Goal: Use online tool/utility: Utilize a website feature to perform a specific function

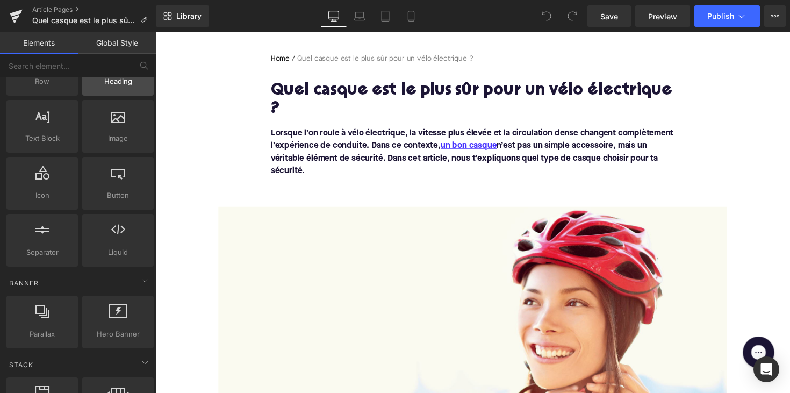
scroll to position [68, 0]
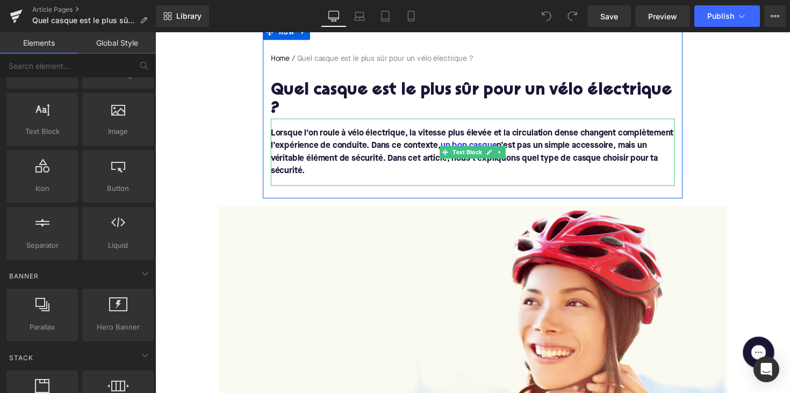
click at [327, 152] on p "Lorsque l’on roule à vélo électrique, la vitesse plus élevée et la circulation …" at bounding box center [481, 156] width 414 height 52
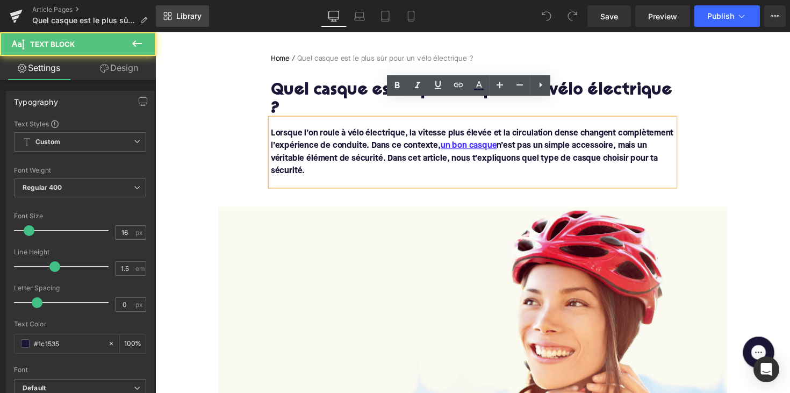
click at [188, 17] on span "Library" at bounding box center [188, 16] width 25 height 10
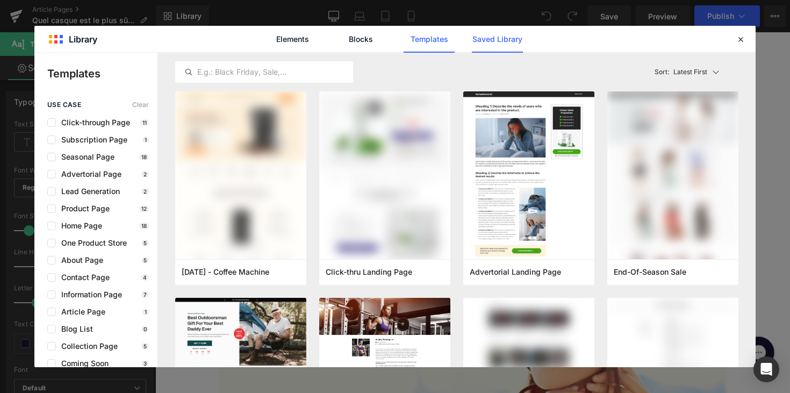
click at [499, 47] on link "Saved Library" at bounding box center [497, 39] width 51 height 27
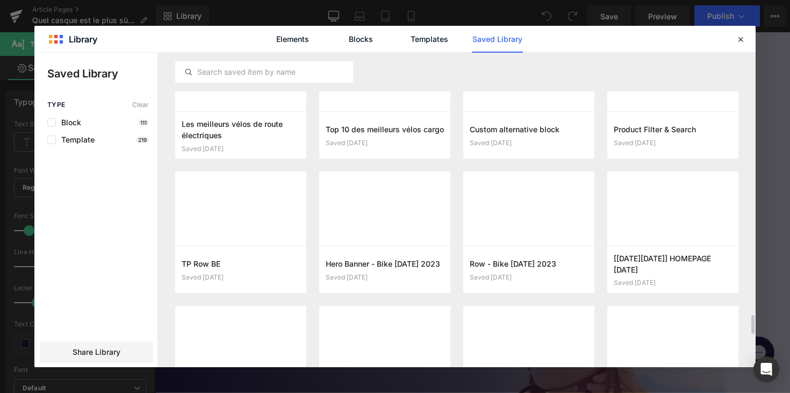
scroll to position [4362, 0]
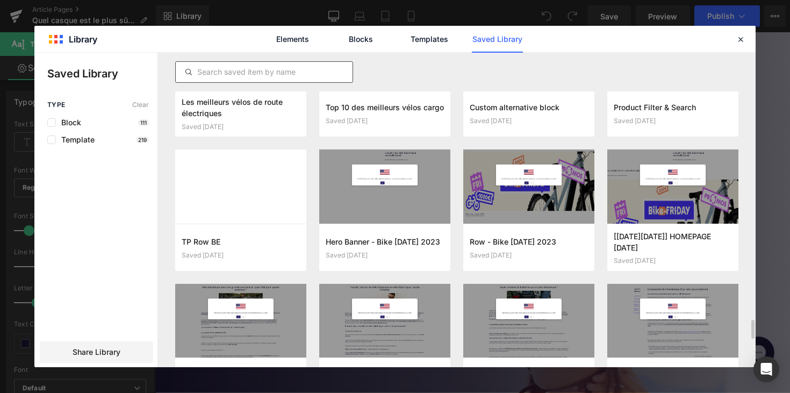
click at [283, 75] on input "text" at bounding box center [264, 72] width 177 height 13
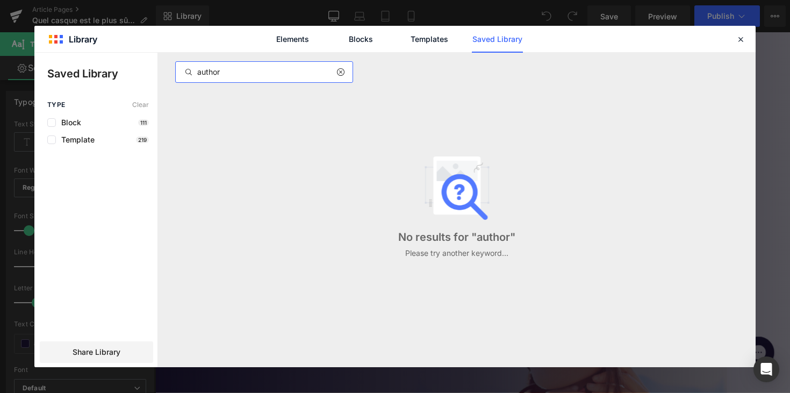
type input "author"
click at [736, 37] on icon at bounding box center [741, 39] width 10 height 10
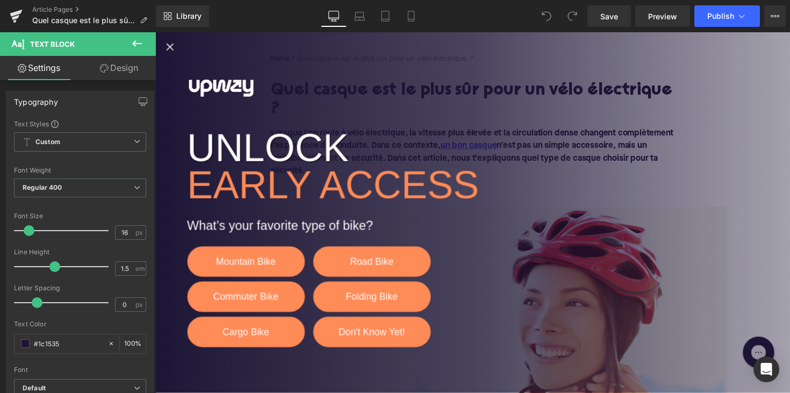
click at [172, 47] on icon "Close popup" at bounding box center [170, 47] width 13 height 13
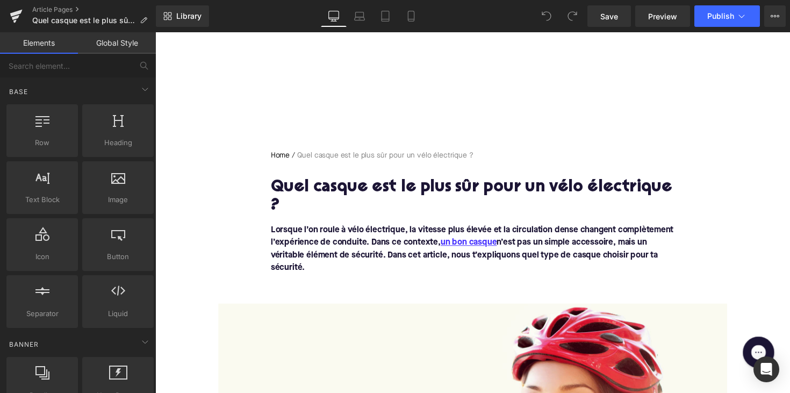
click at [117, 39] on link "Global Style" at bounding box center [117, 42] width 78 height 21
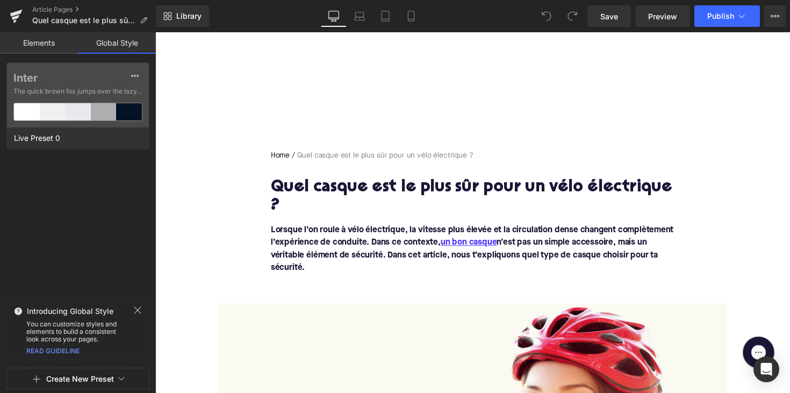
click at [44, 45] on link "Elements" at bounding box center [39, 42] width 78 height 21
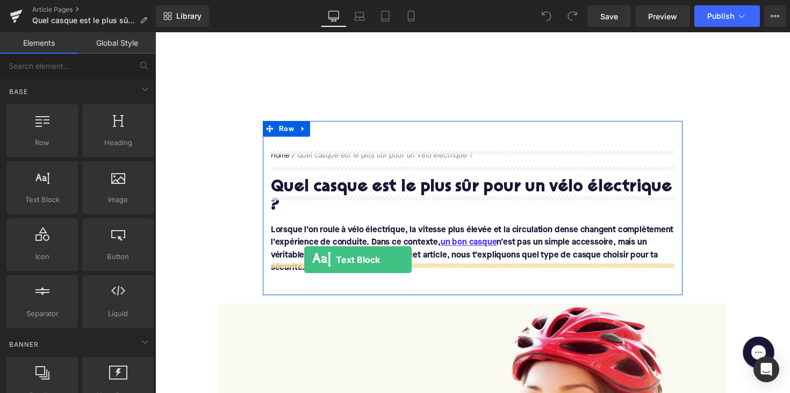
drag, startPoint x: 202, startPoint y: 214, endPoint x: 308, endPoint y: 265, distance: 117.8
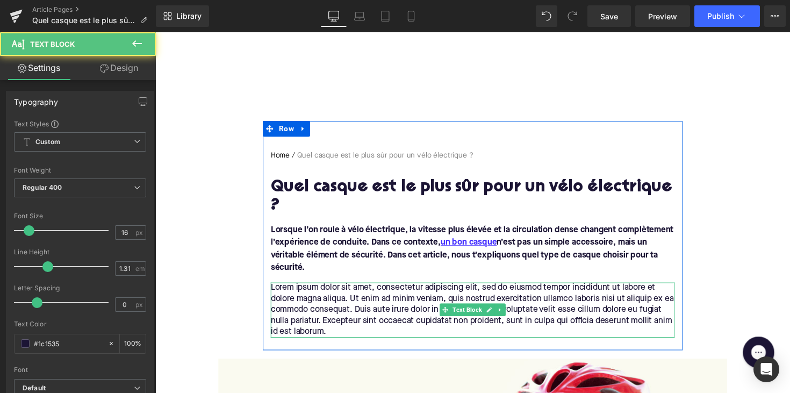
click at [376, 308] on p "Lorem ipsum dolor sit amet, consectetur adipiscing elit, sed do eiusmod tempor …" at bounding box center [481, 317] width 414 height 56
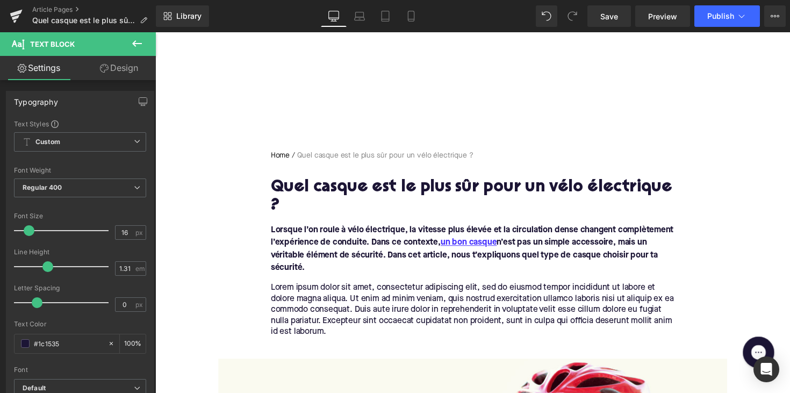
click at [119, 67] on link "Design" at bounding box center [119, 68] width 78 height 24
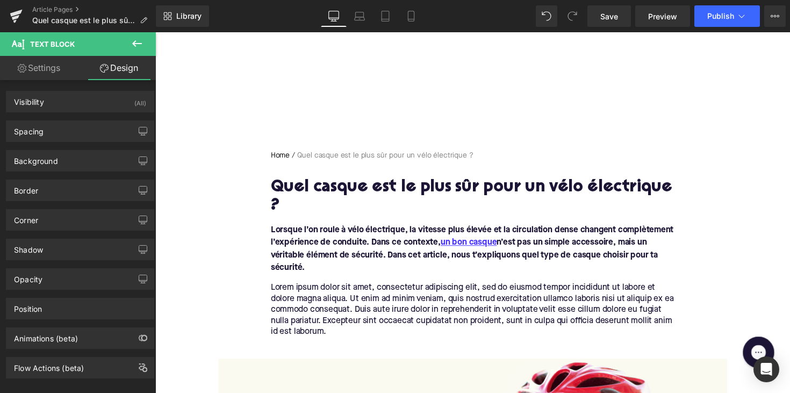
click at [59, 73] on link "Settings" at bounding box center [39, 68] width 78 height 24
type input "100"
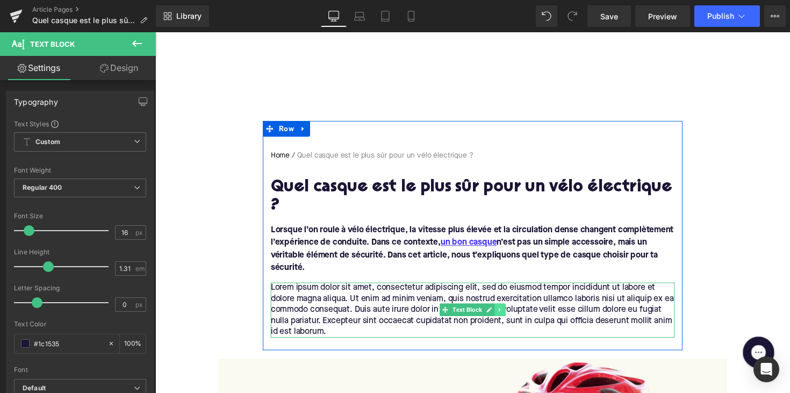
click at [507, 313] on icon at bounding box center [509, 316] width 6 height 6
click at [513, 313] on icon at bounding box center [514, 316] width 6 height 6
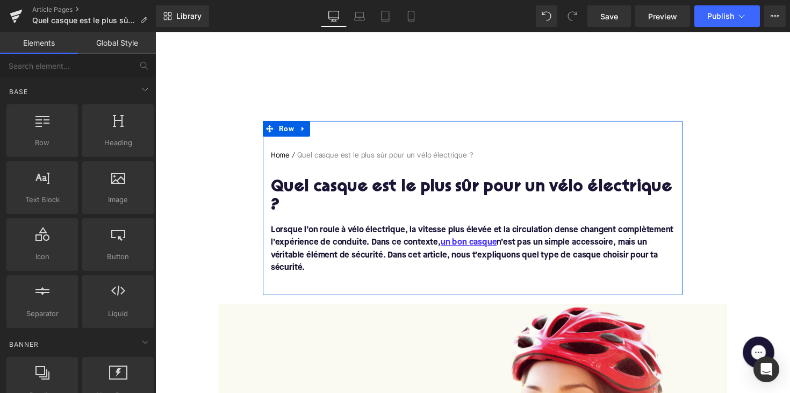
click at [118, 39] on link "Global Style" at bounding box center [117, 42] width 78 height 21
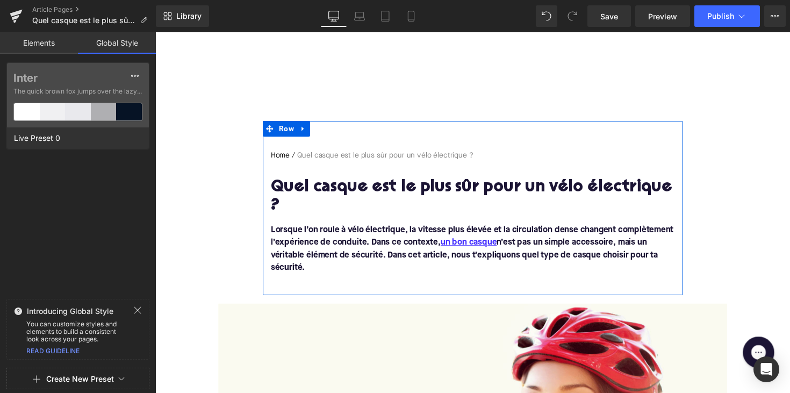
click at [39, 39] on link "Elements" at bounding box center [39, 42] width 78 height 21
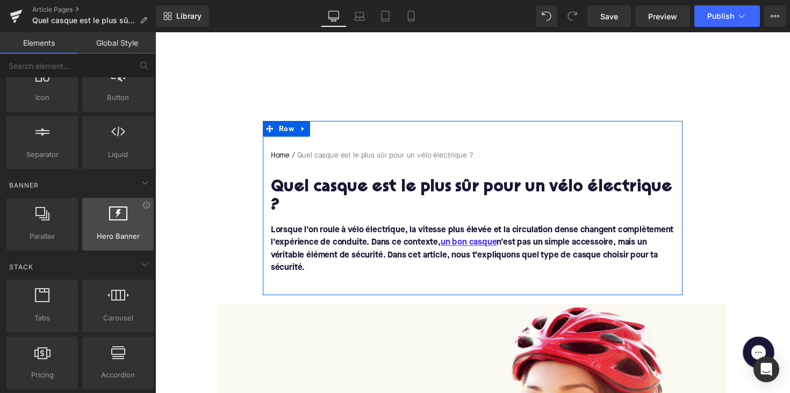
scroll to position [160, 0]
click at [137, 238] on span "Hero Banner" at bounding box center [117, 235] width 65 height 11
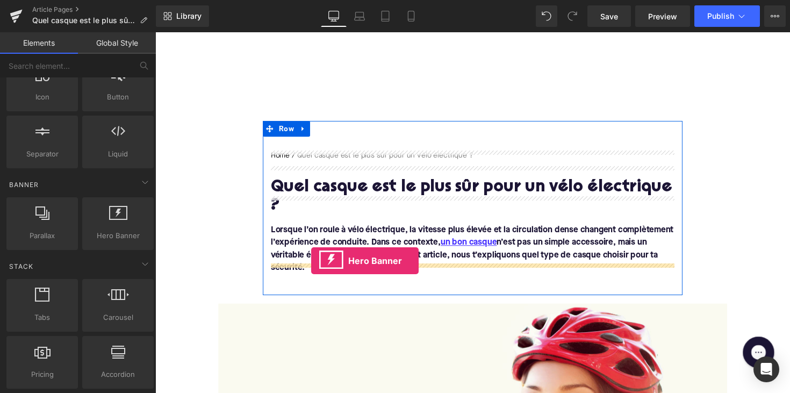
drag, startPoint x: 265, startPoint y: 256, endPoint x: 319, endPoint y: 264, distance: 53.7
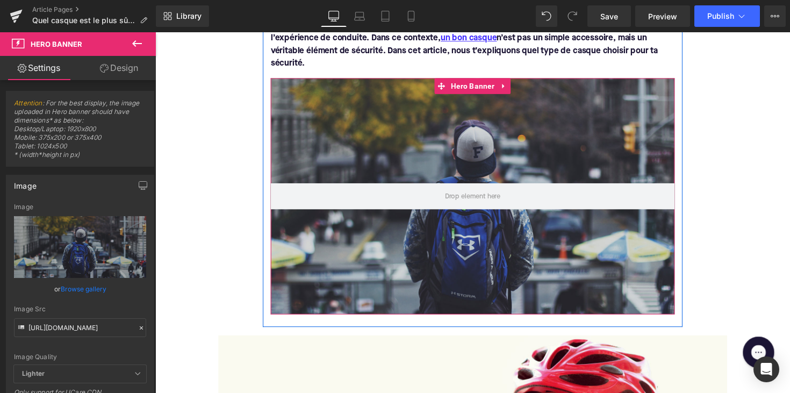
scroll to position [203, 0]
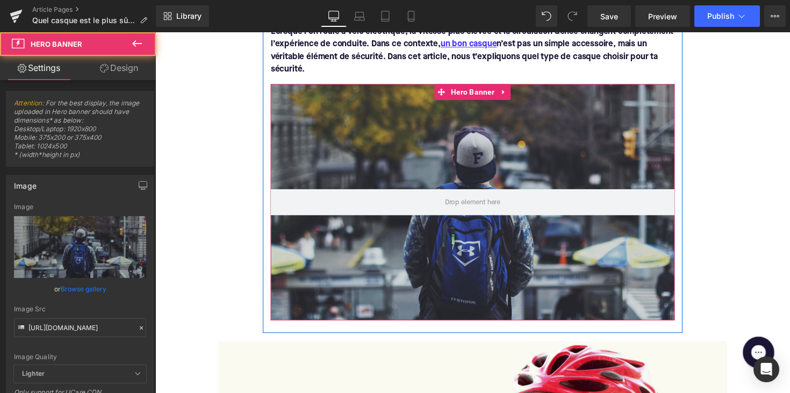
click at [358, 236] on div at bounding box center [481, 206] width 414 height 242
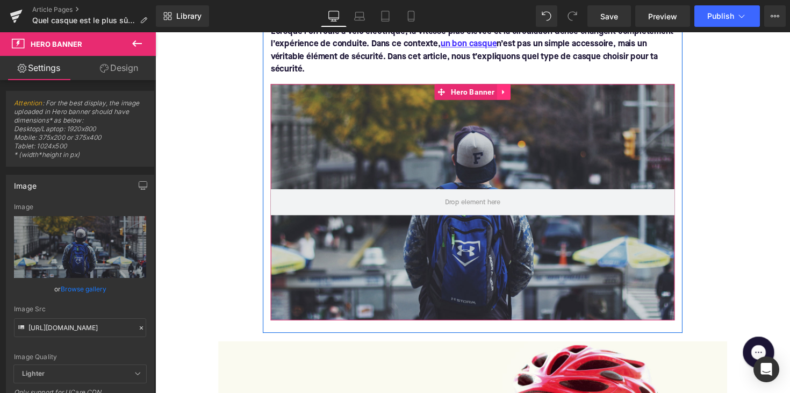
click at [513, 89] on icon at bounding box center [513, 93] width 8 height 8
click at [516, 90] on icon at bounding box center [520, 94] width 8 height 8
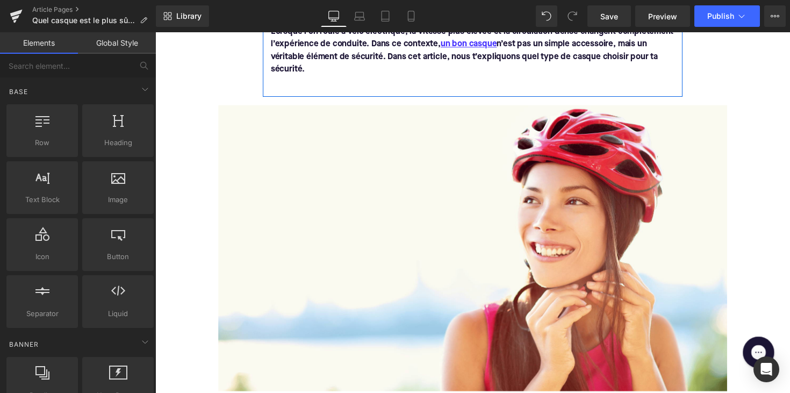
scroll to position [0, 0]
click at [102, 63] on input "text" at bounding box center [66, 66] width 132 height 24
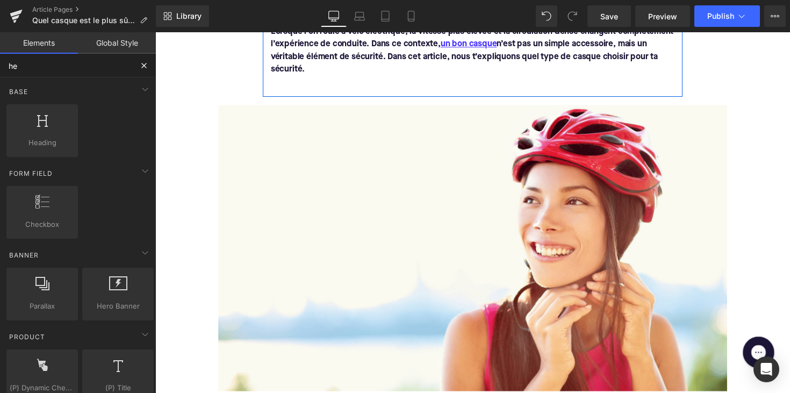
type input "h"
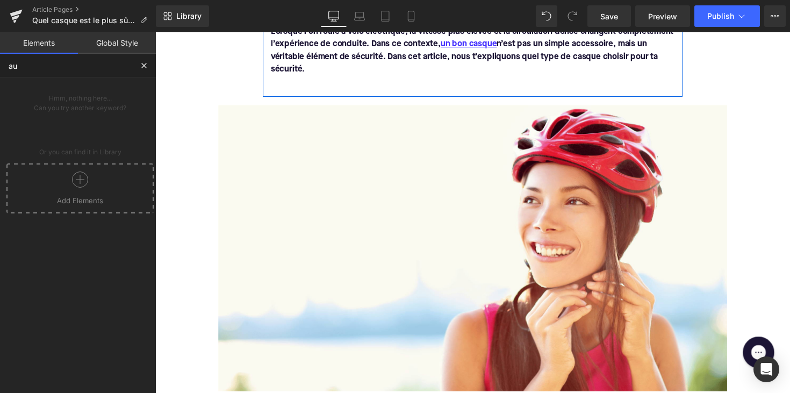
type input "a"
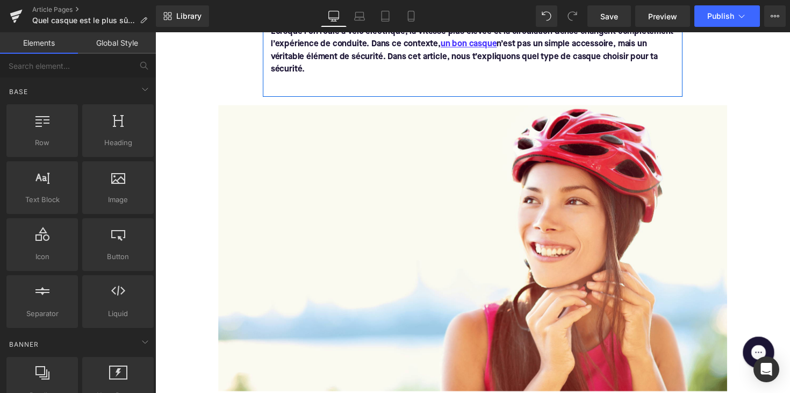
click at [122, 43] on link "Global Style" at bounding box center [117, 42] width 78 height 21
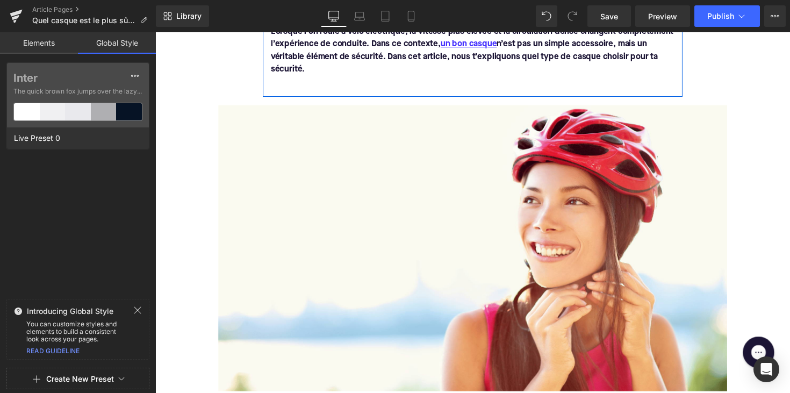
click at [83, 375] on button "Create New Preset" at bounding box center [80, 379] width 68 height 23
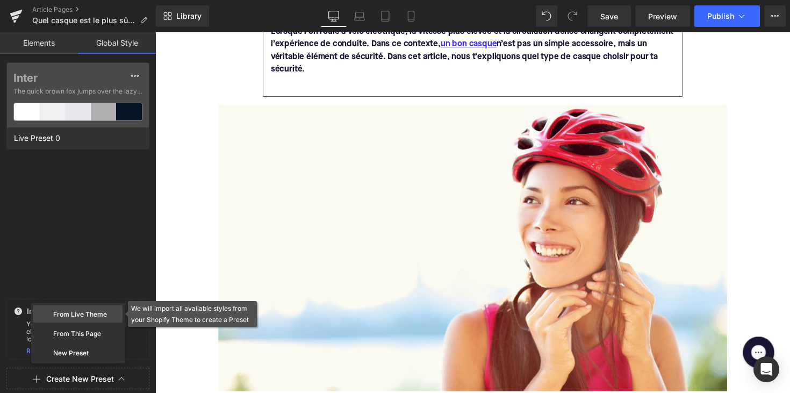
click at [89, 313] on div "From Live Theme" at bounding box center [77, 313] width 89 height 17
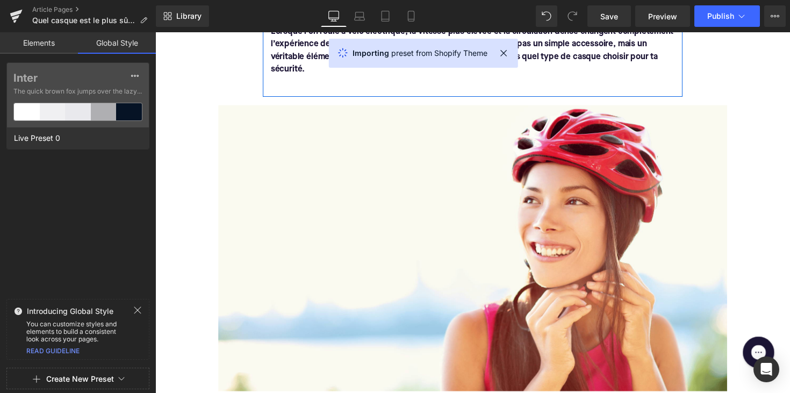
click at [503, 53] on icon at bounding box center [504, 52] width 11 height 11
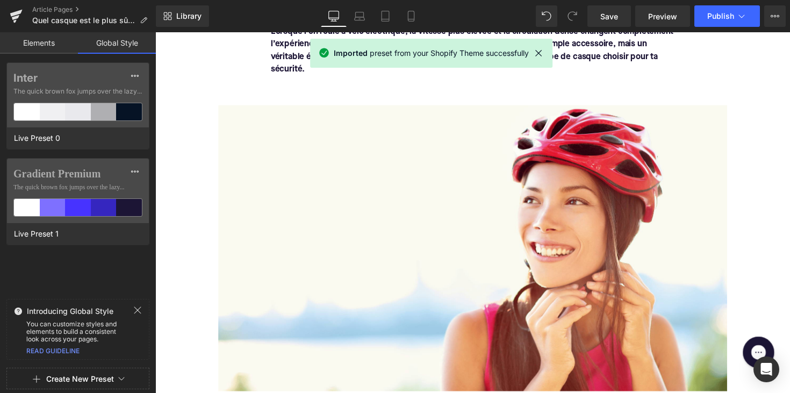
click at [53, 45] on link "Elements" at bounding box center [39, 42] width 78 height 21
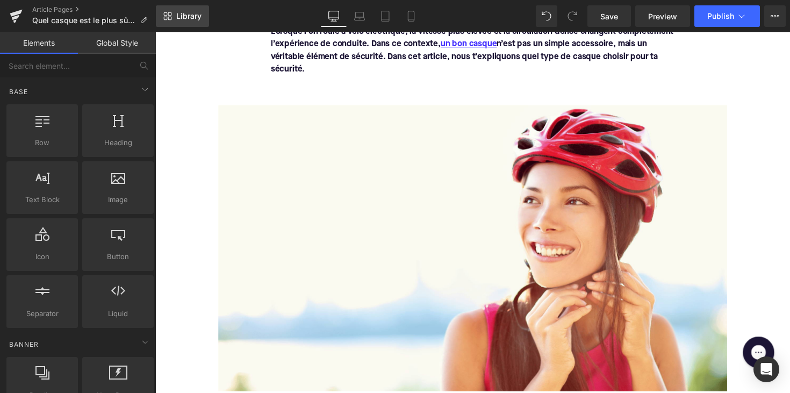
click at [175, 16] on link "Library" at bounding box center [182, 15] width 53 height 21
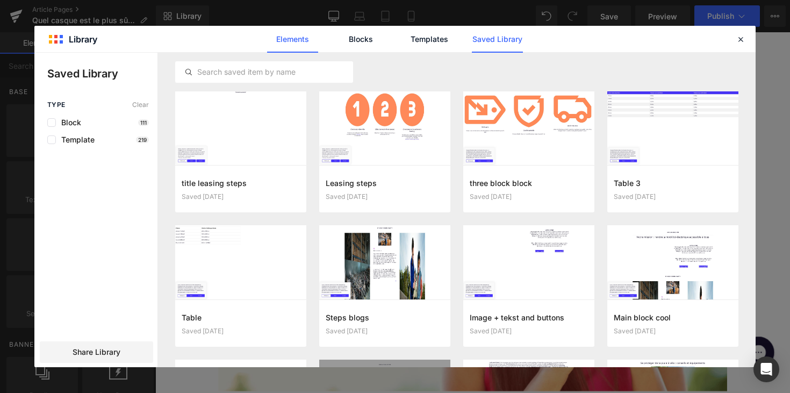
click at [297, 45] on link "Elements" at bounding box center [292, 39] width 51 height 27
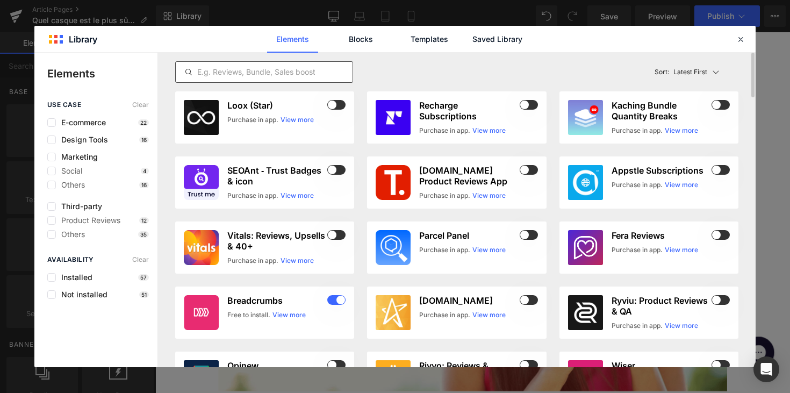
click at [231, 70] on input "text" at bounding box center [264, 72] width 177 height 13
click at [378, 37] on link "Blocks" at bounding box center [360, 39] width 51 height 27
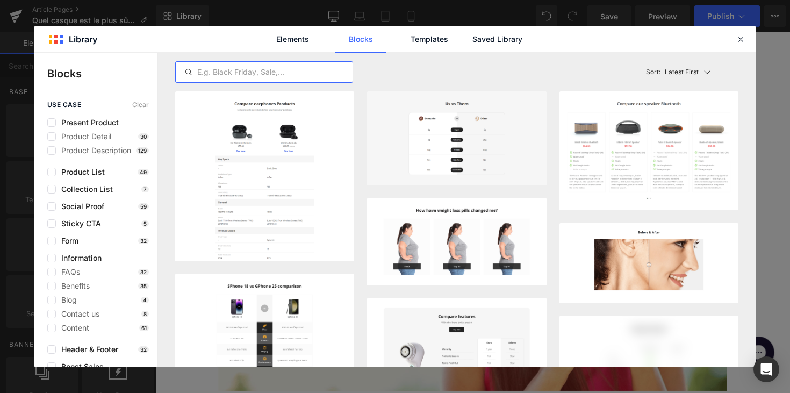
click at [259, 73] on input "text" at bounding box center [264, 72] width 177 height 13
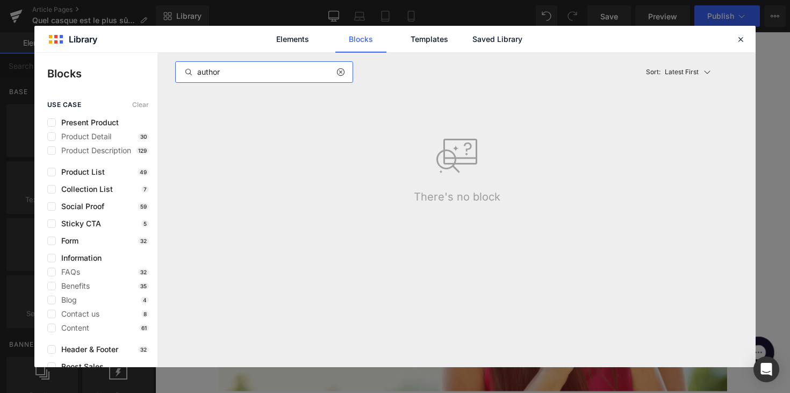
click at [267, 75] on input "author" at bounding box center [264, 72] width 177 height 13
type input "writ"
click at [444, 44] on link "Templates" at bounding box center [429, 39] width 51 height 27
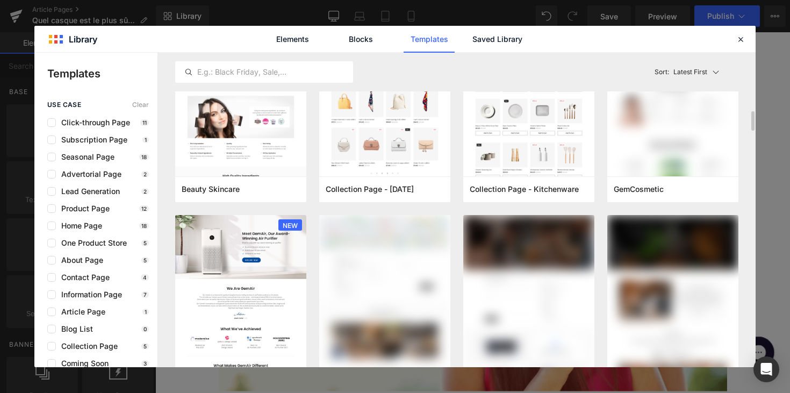
scroll to position [716, 0]
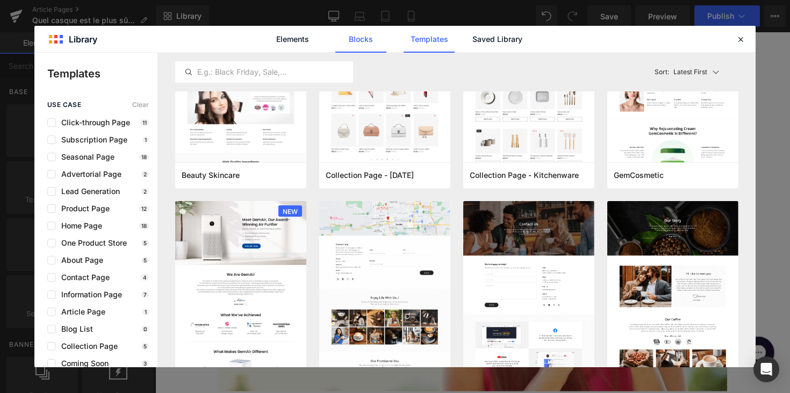
click at [368, 43] on link "Blocks" at bounding box center [360, 39] width 51 height 27
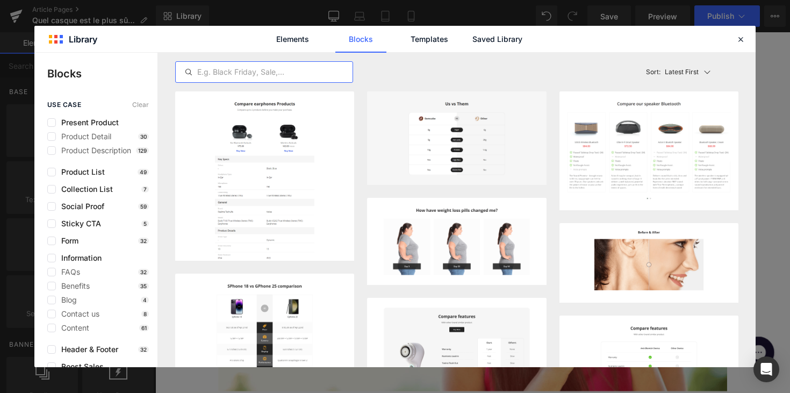
click at [227, 66] on input "text" at bounding box center [264, 72] width 177 height 13
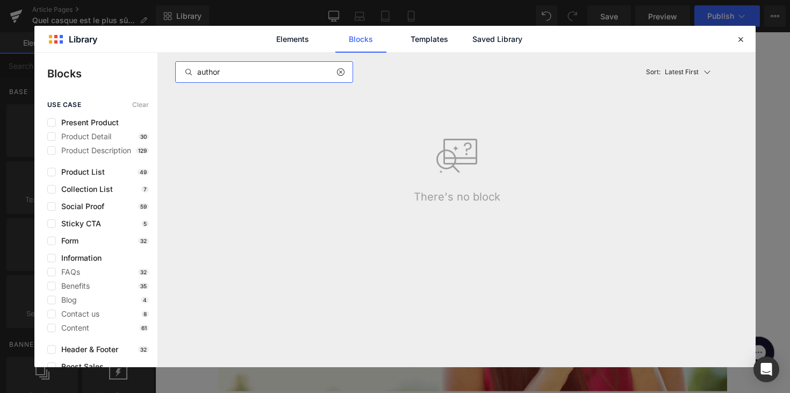
type input "author"
drag, startPoint x: 227, startPoint y: 66, endPoint x: 739, endPoint y: 40, distance: 512.7
click at [739, 40] on icon at bounding box center [741, 39] width 10 height 10
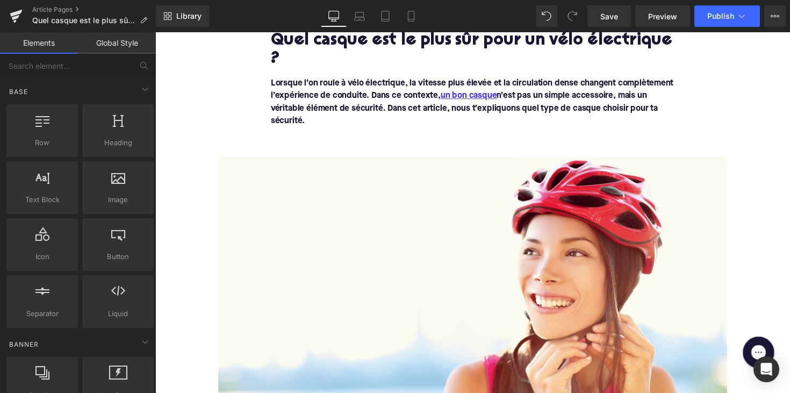
scroll to position [141, 0]
